Goal: Find specific page/section: Find specific page/section

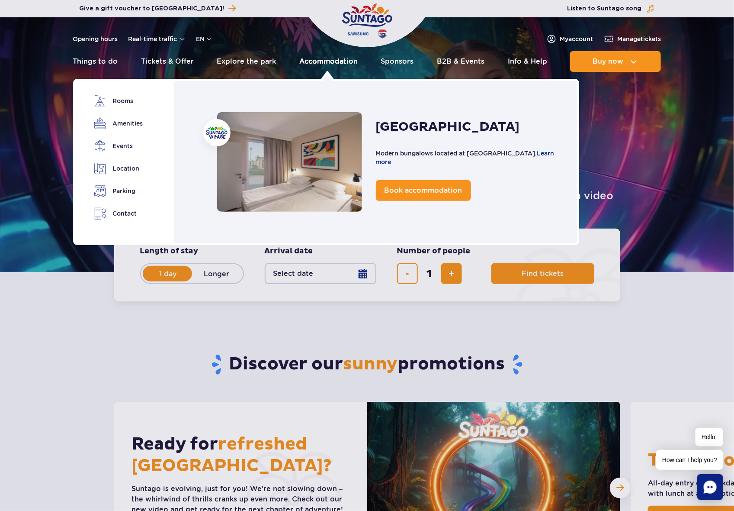
click at [331, 64] on link "Accommodation" at bounding box center [328, 61] width 58 height 21
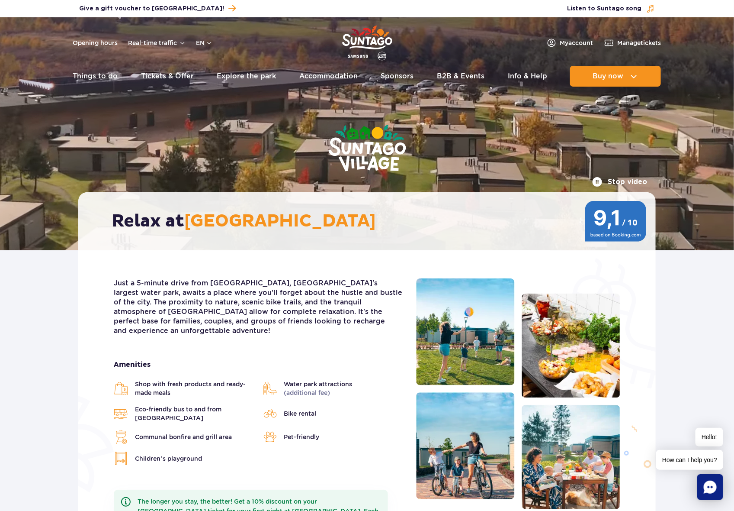
click at [317, 219] on span "[GEOGRAPHIC_DATA]" at bounding box center [280, 221] width 192 height 22
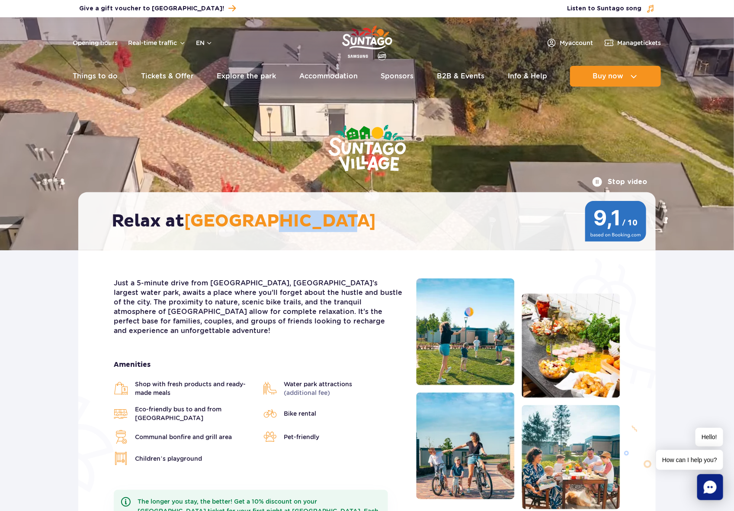
click at [317, 219] on span "[GEOGRAPHIC_DATA]" at bounding box center [280, 221] width 192 height 22
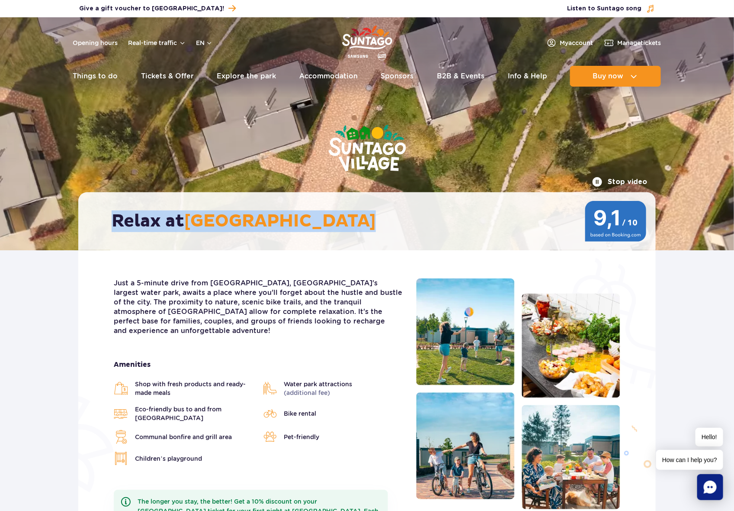
click at [317, 219] on span "[GEOGRAPHIC_DATA]" at bounding box center [280, 221] width 192 height 22
